Goal: Task Accomplishment & Management: Manage account settings

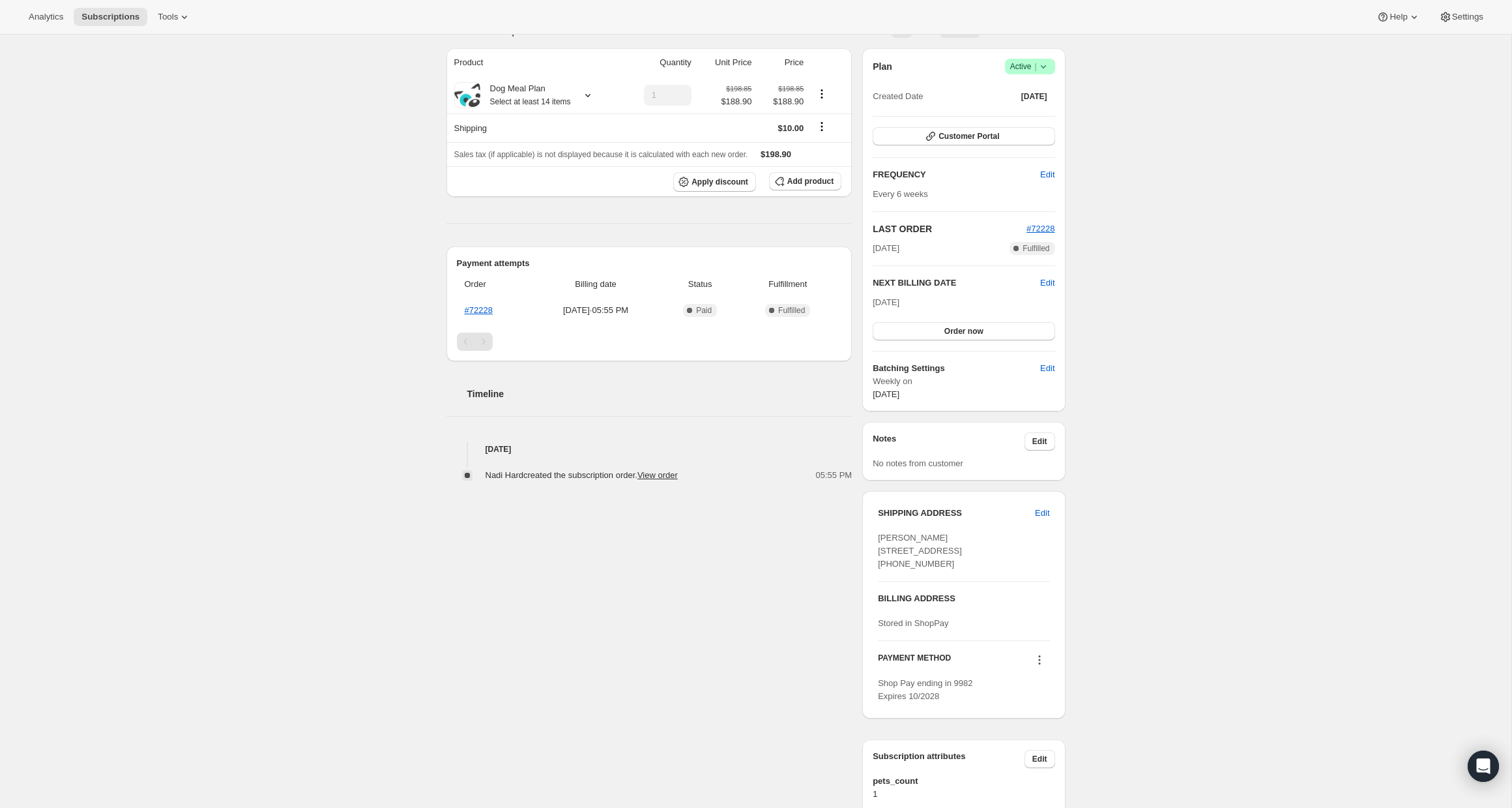
scroll to position [271, 0]
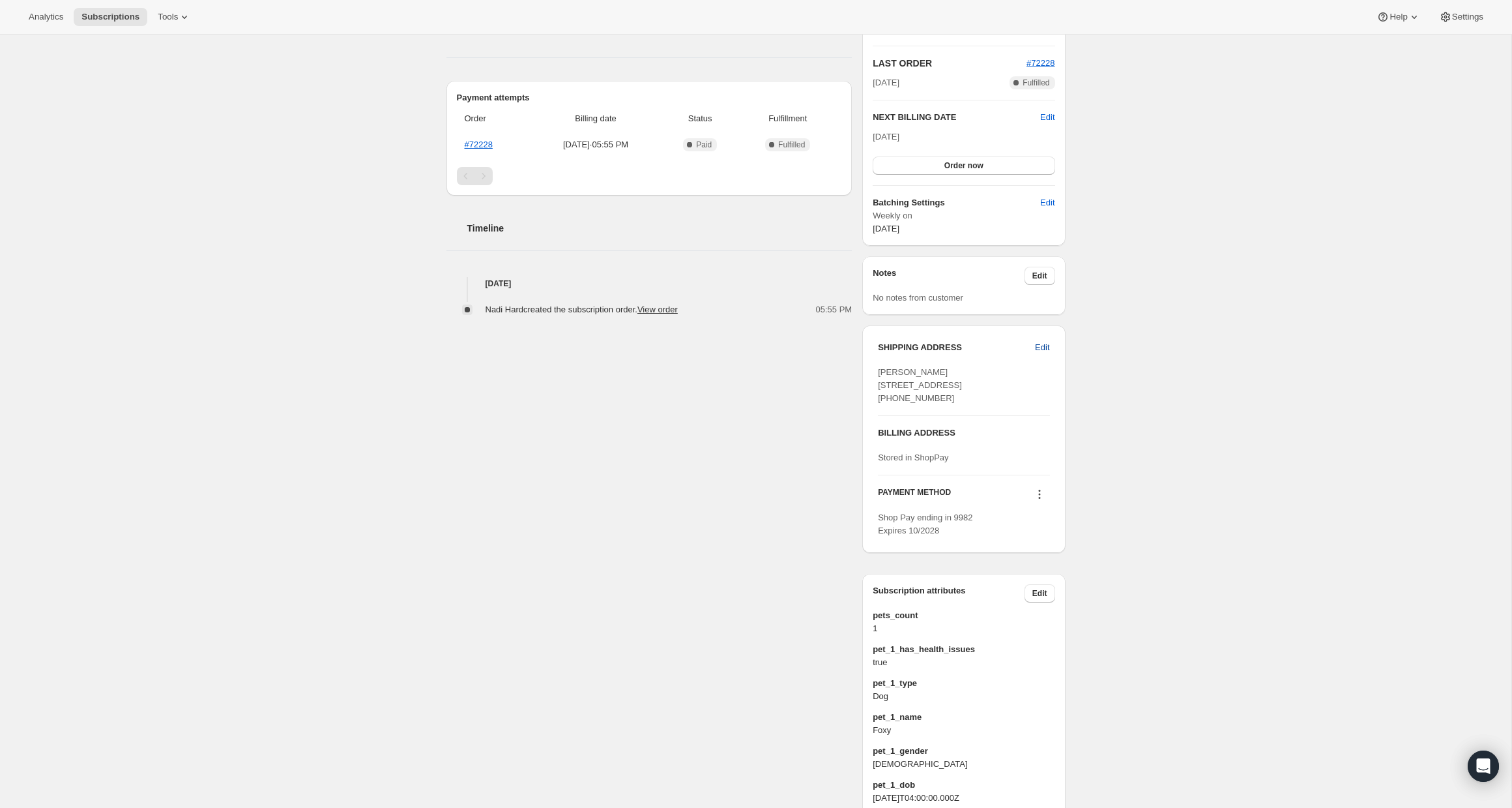
click at [1035, 348] on span "Edit" at bounding box center [1042, 348] width 14 height 13
select select "QC"
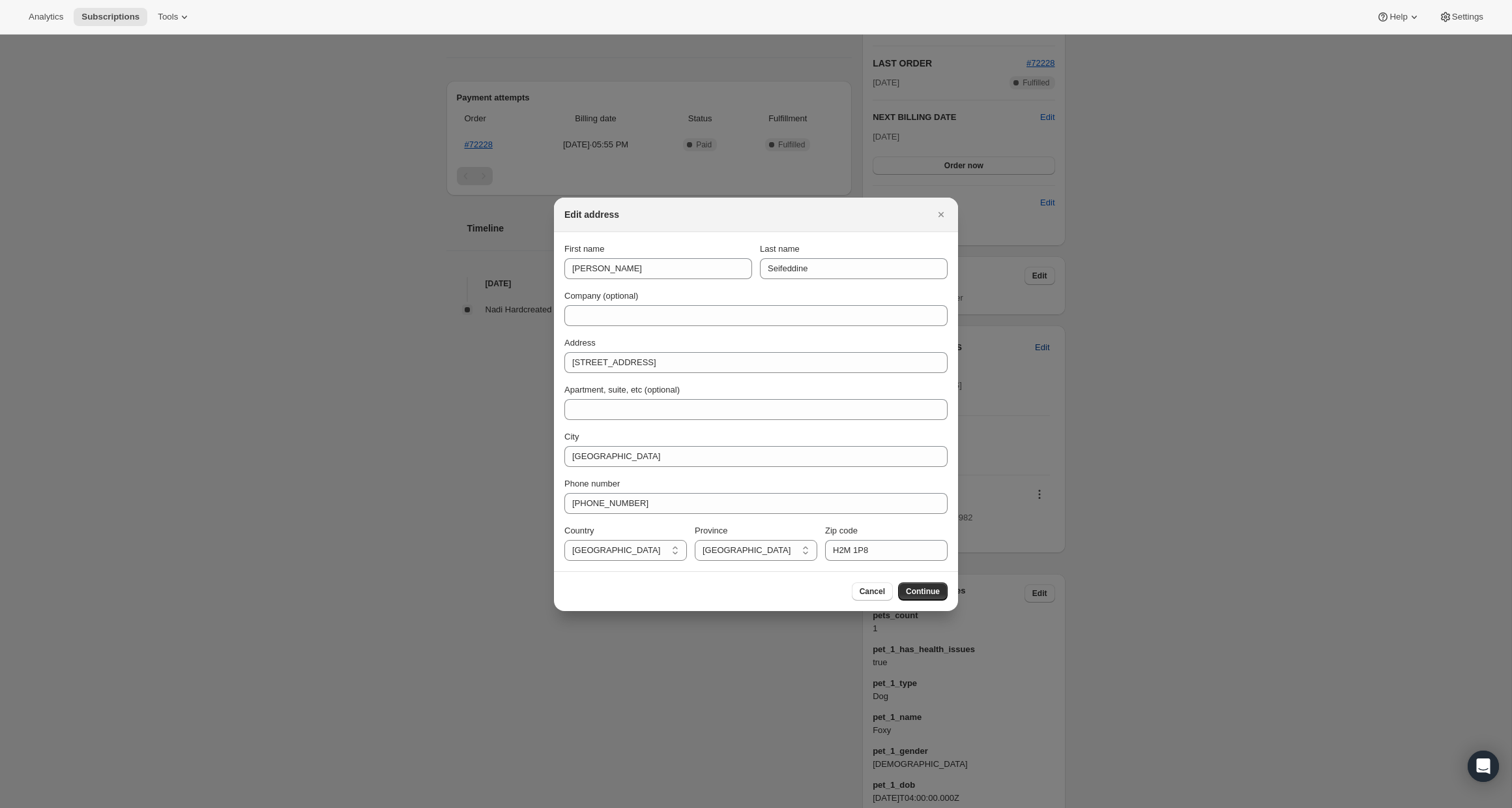
scroll to position [0, 0]
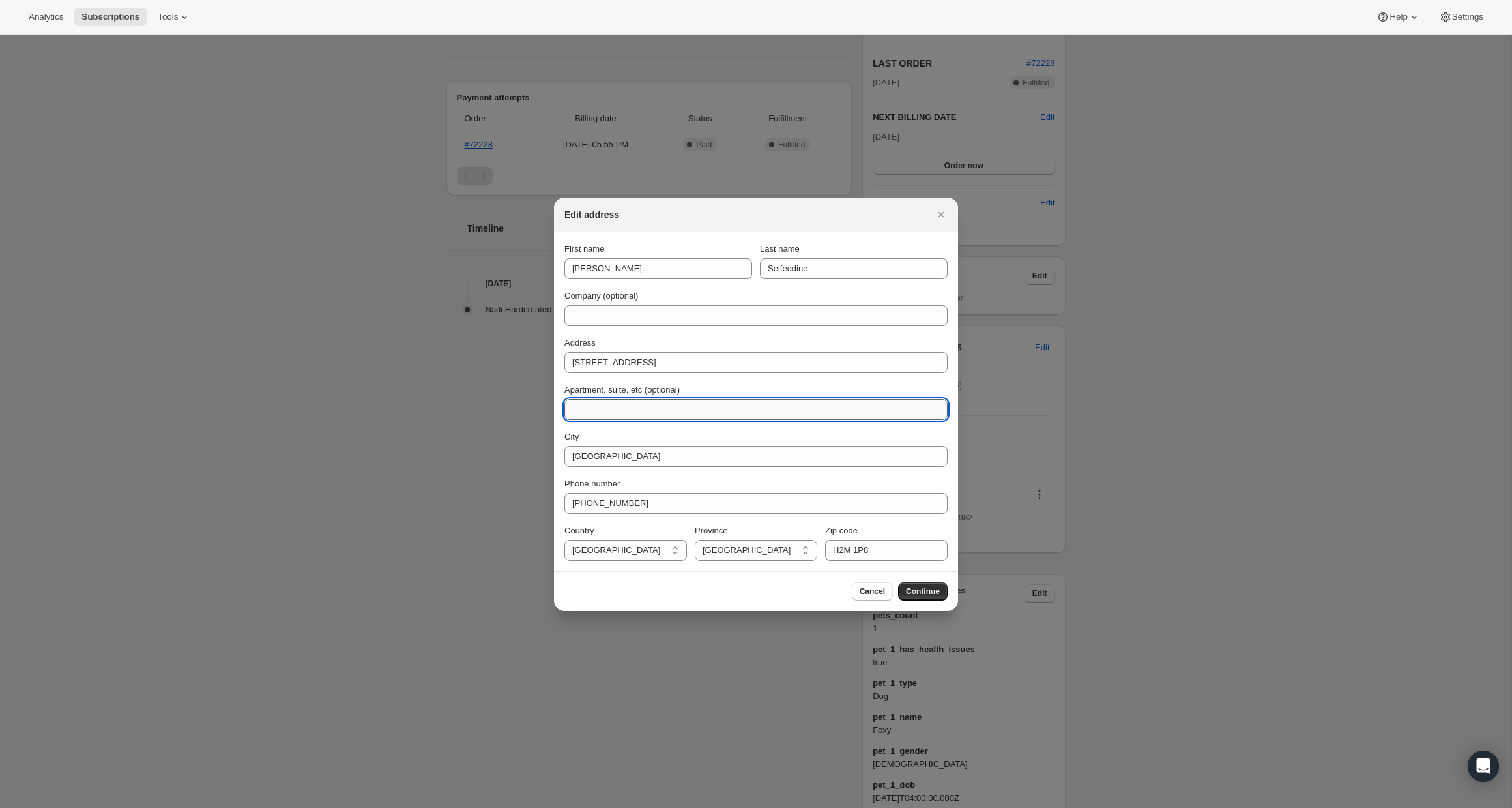
click at [615, 416] on input "Apartment, suite, etc (optional)" at bounding box center [756, 408] width 383 height 21
type input "2"
click at [926, 582] on button "Continue" at bounding box center [923, 591] width 49 height 18
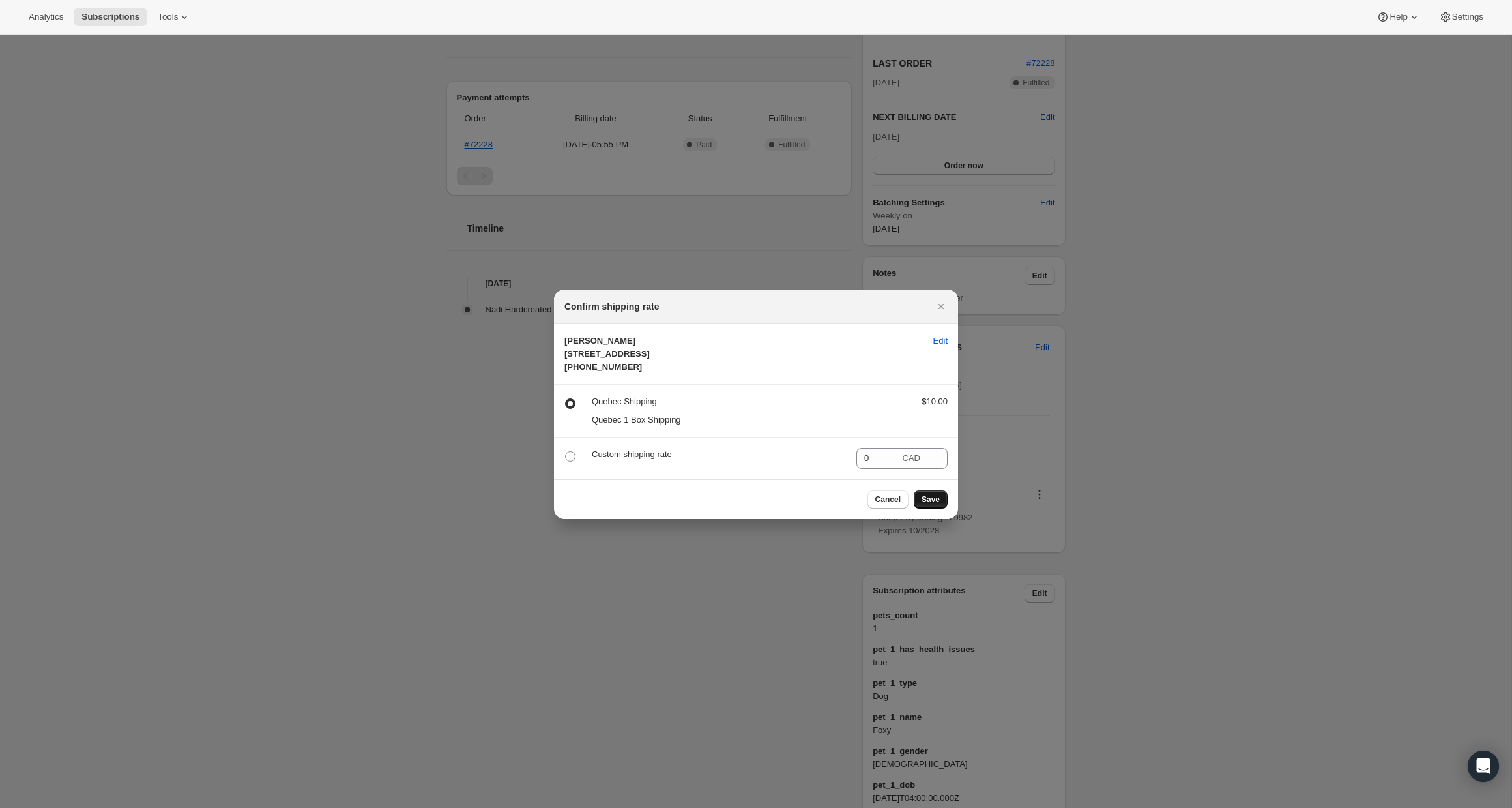
click at [927, 504] on span "Save" at bounding box center [931, 500] width 18 height 11
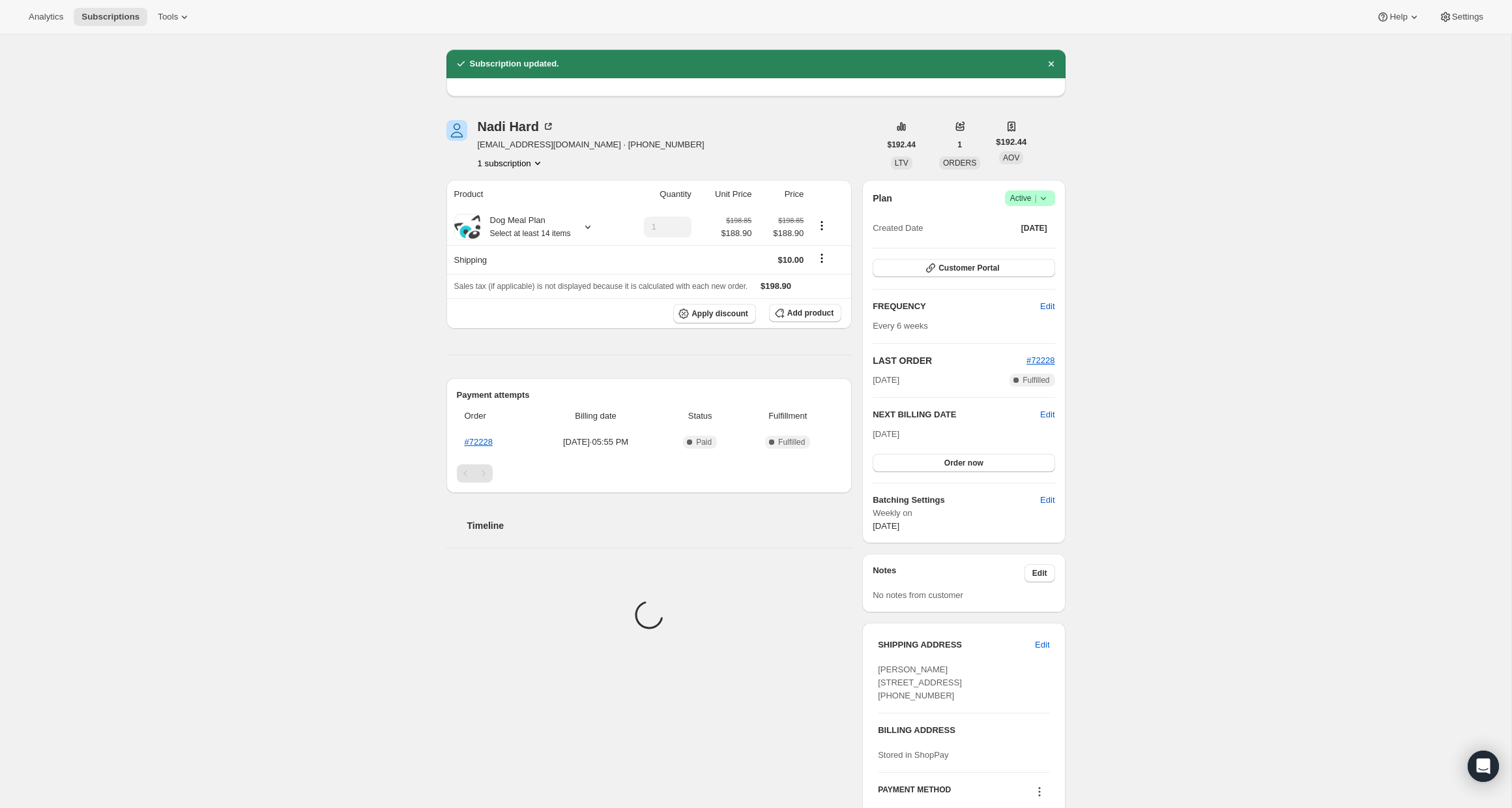
scroll to position [271, 0]
